Goal: Information Seeking & Learning: Understand process/instructions

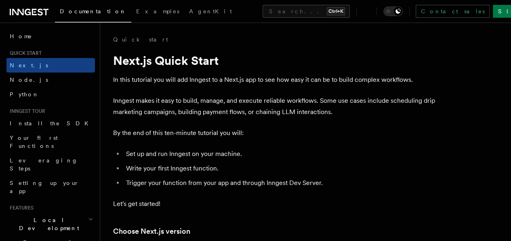
click at [256, 59] on h1 "Next.js Quick Start" at bounding box center [274, 60] width 323 height 15
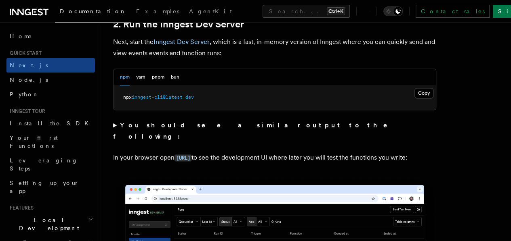
scroll to position [581, 0]
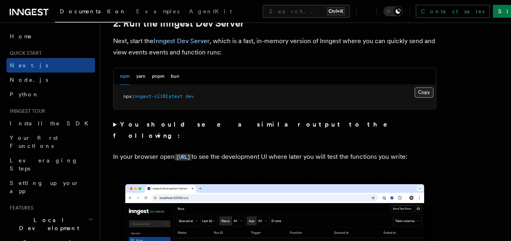
click at [414, 98] on button "Copy Copied" at bounding box center [423, 92] width 19 height 10
click at [248, 29] on h2 "2. Run the Inngest Dev Server" at bounding box center [274, 23] width 323 height 11
